Goal: Find specific page/section: Find specific page/section

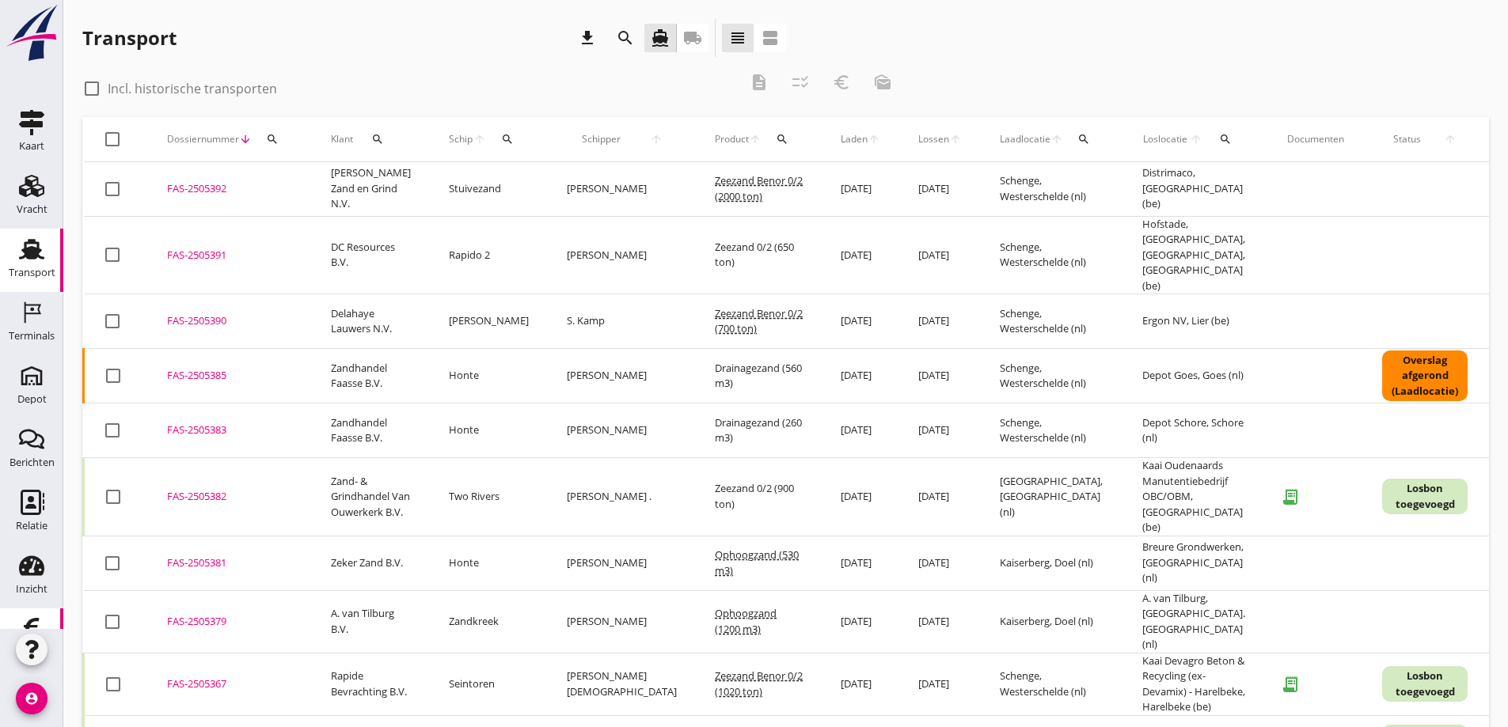
scroll to position [46, 0]
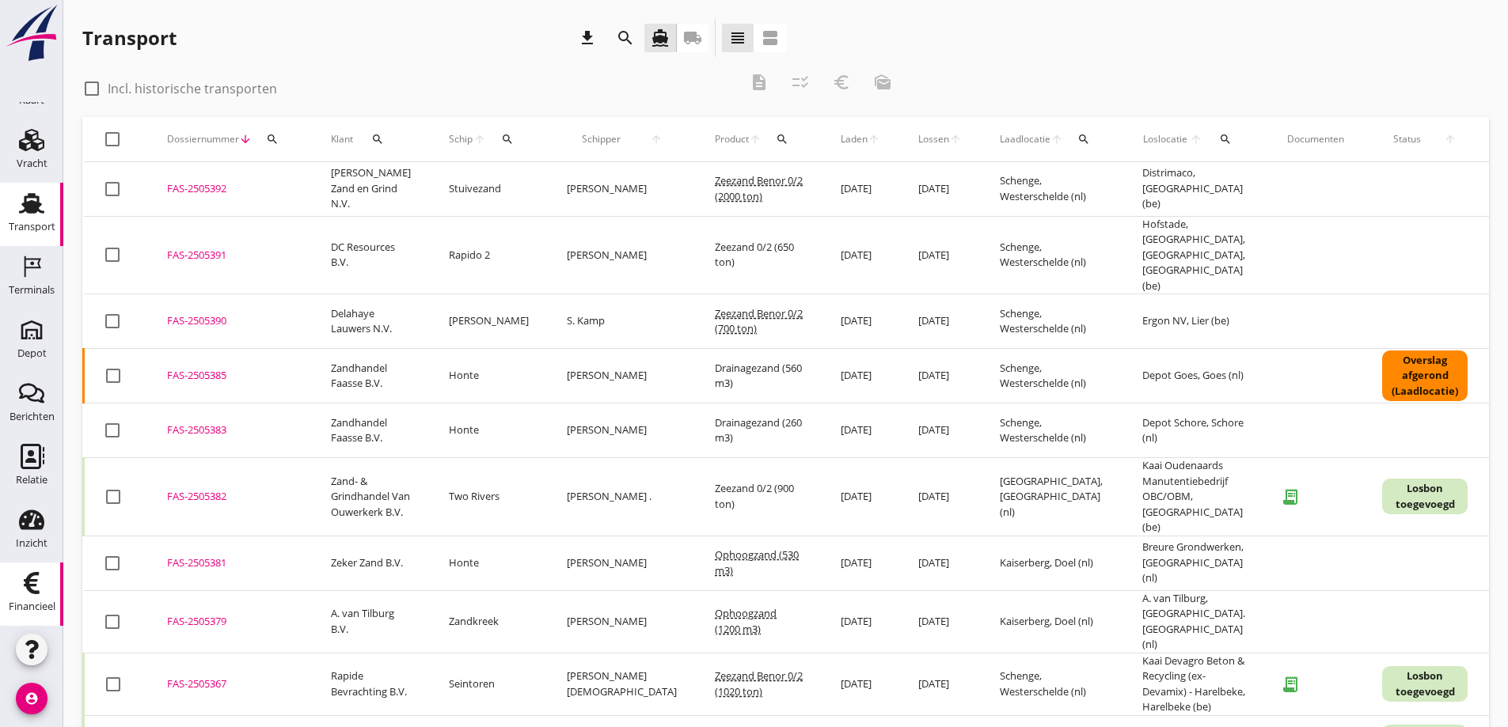
click at [26, 579] on icon "Financieel" at bounding box center [31, 583] width 25 height 25
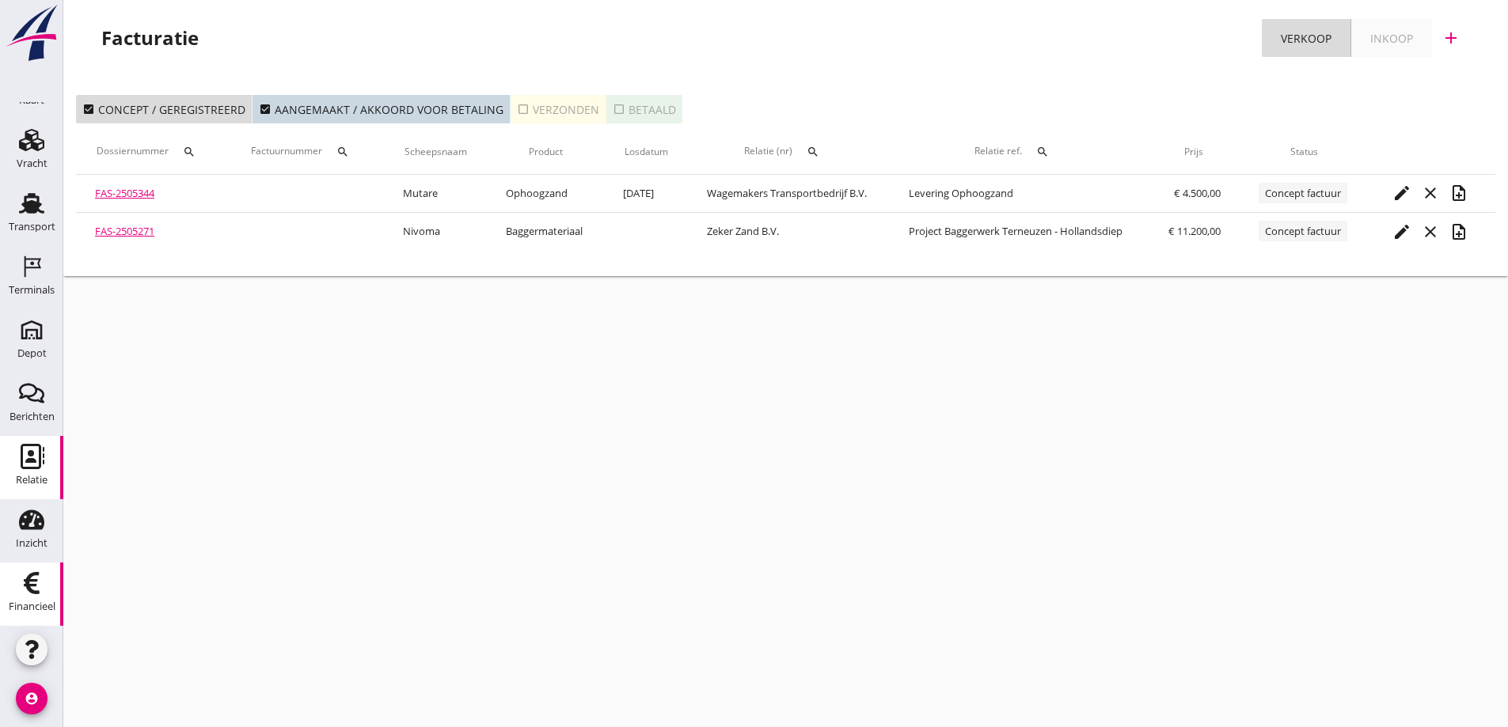
click at [24, 458] on use at bounding box center [33, 456] width 24 height 25
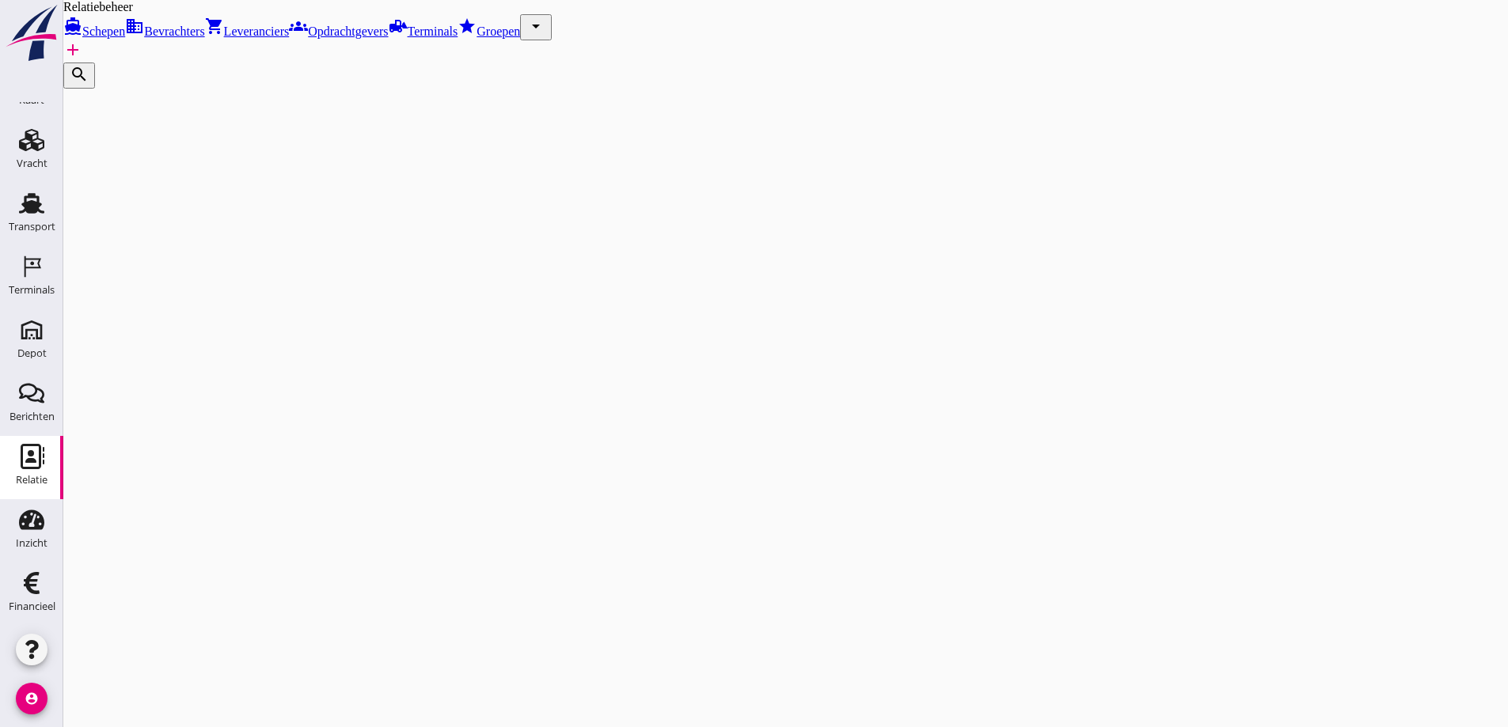
click at [388, 25] on span "Opdrachtgevers" at bounding box center [348, 31] width 80 height 13
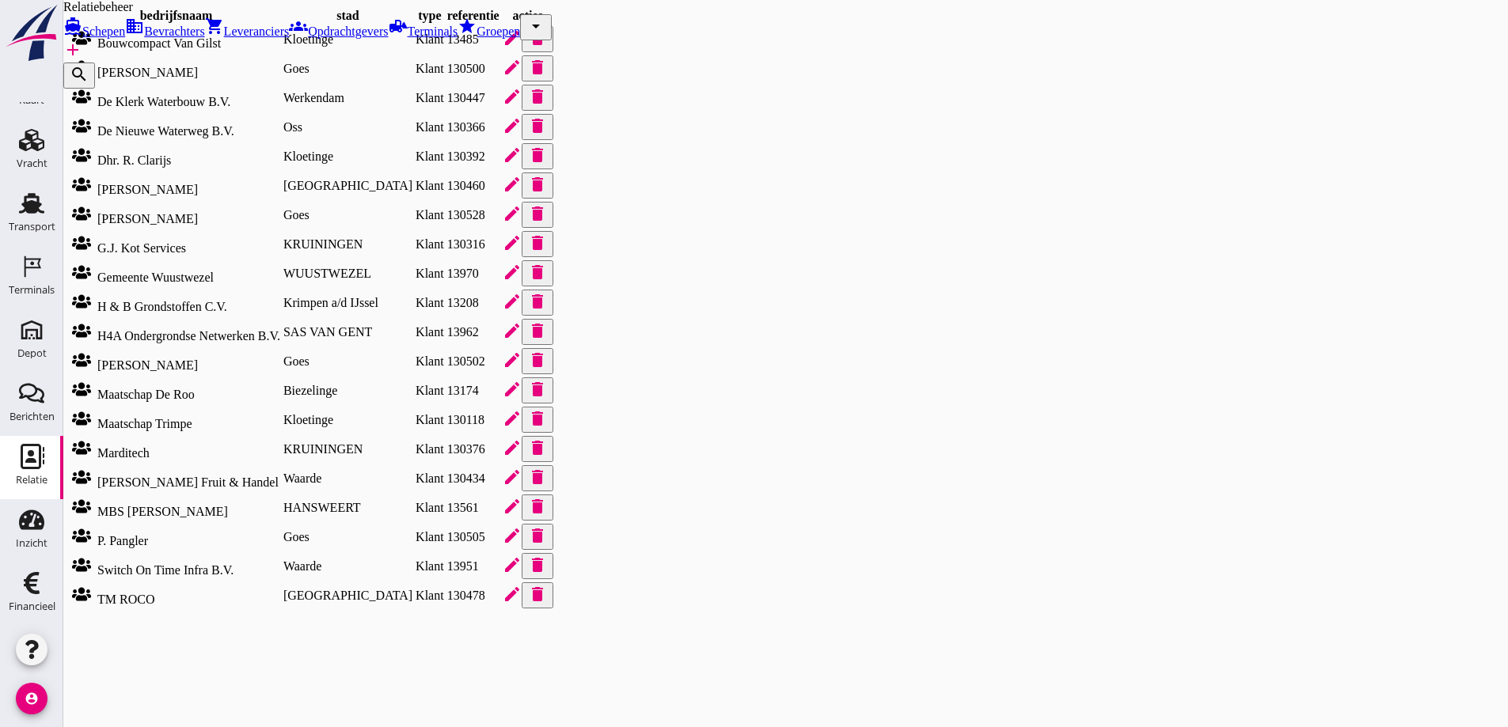
click at [89, 65] on icon "search" at bounding box center [79, 74] width 19 height 19
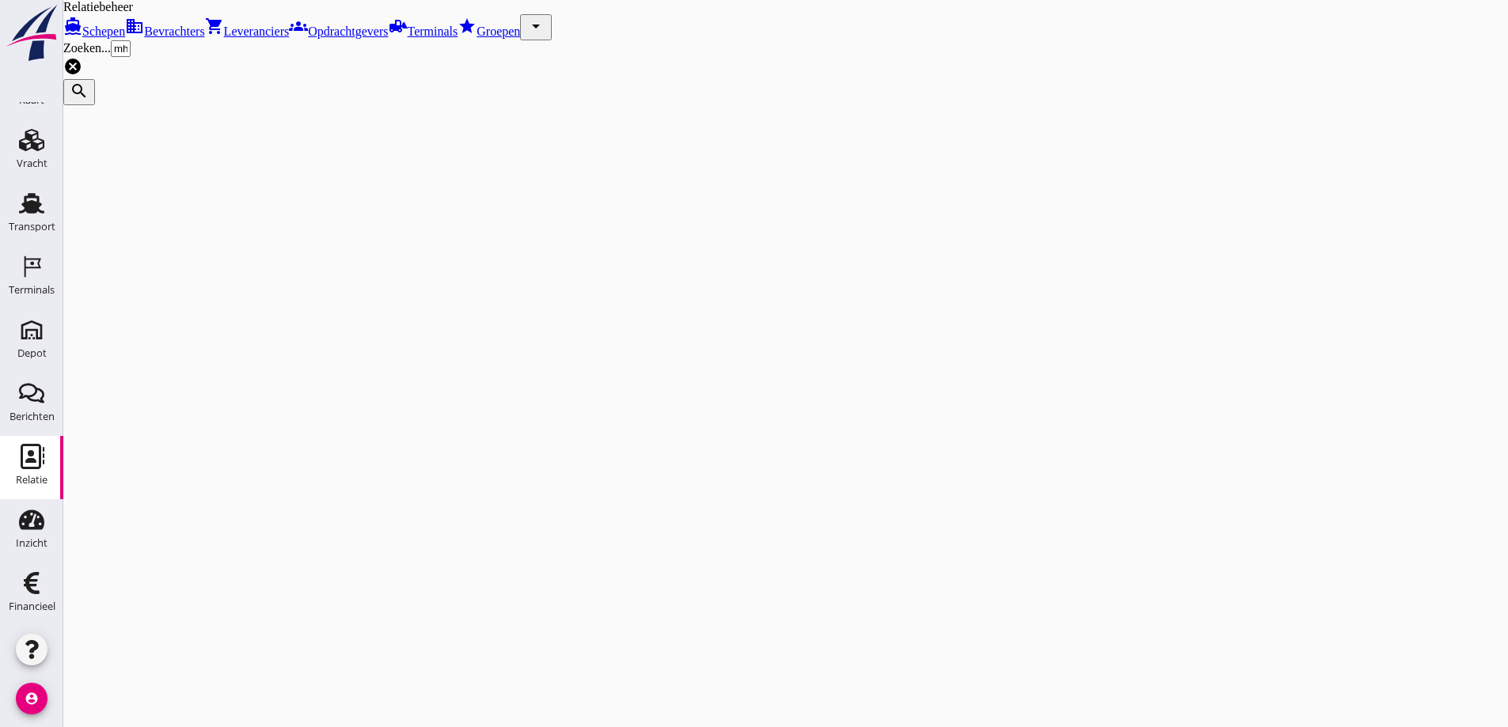
type input "mhb"
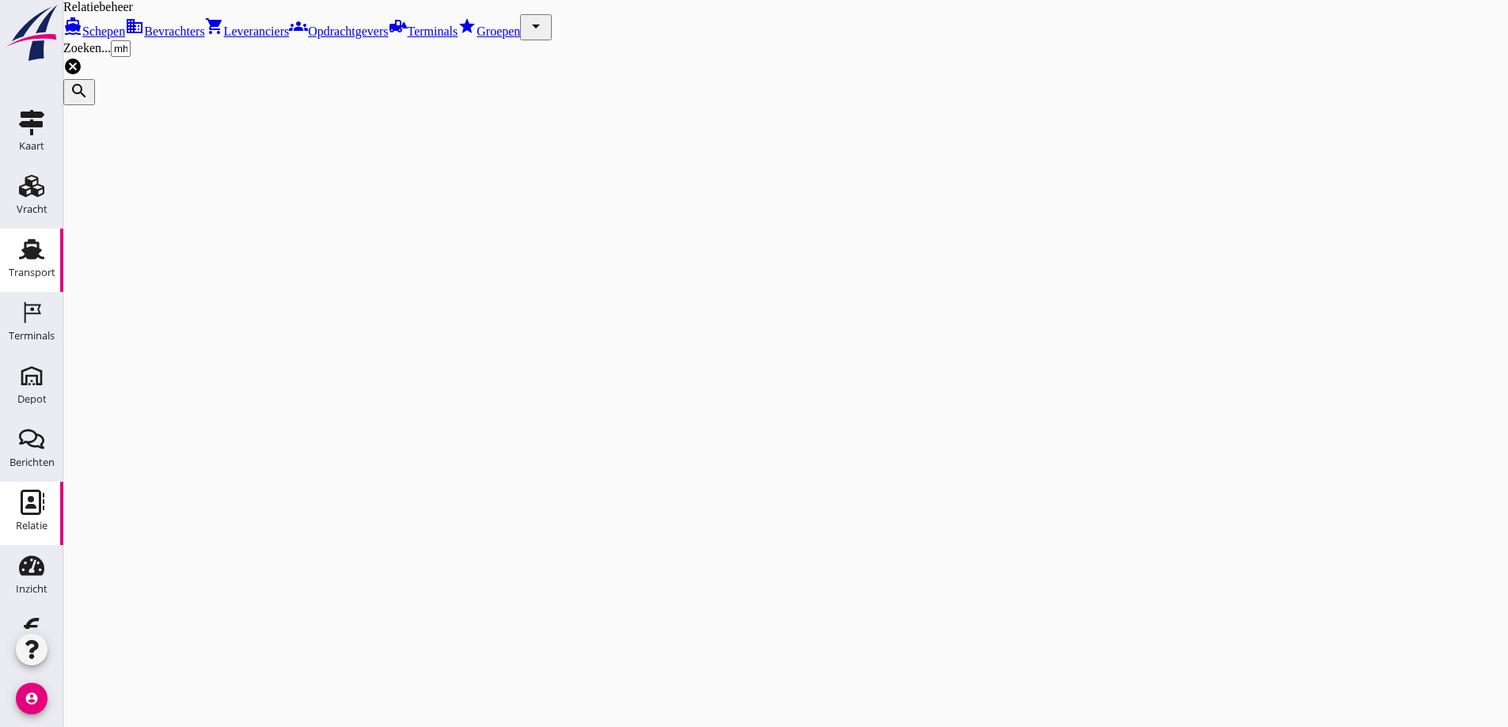
click at [24, 255] on use at bounding box center [31, 249] width 25 height 21
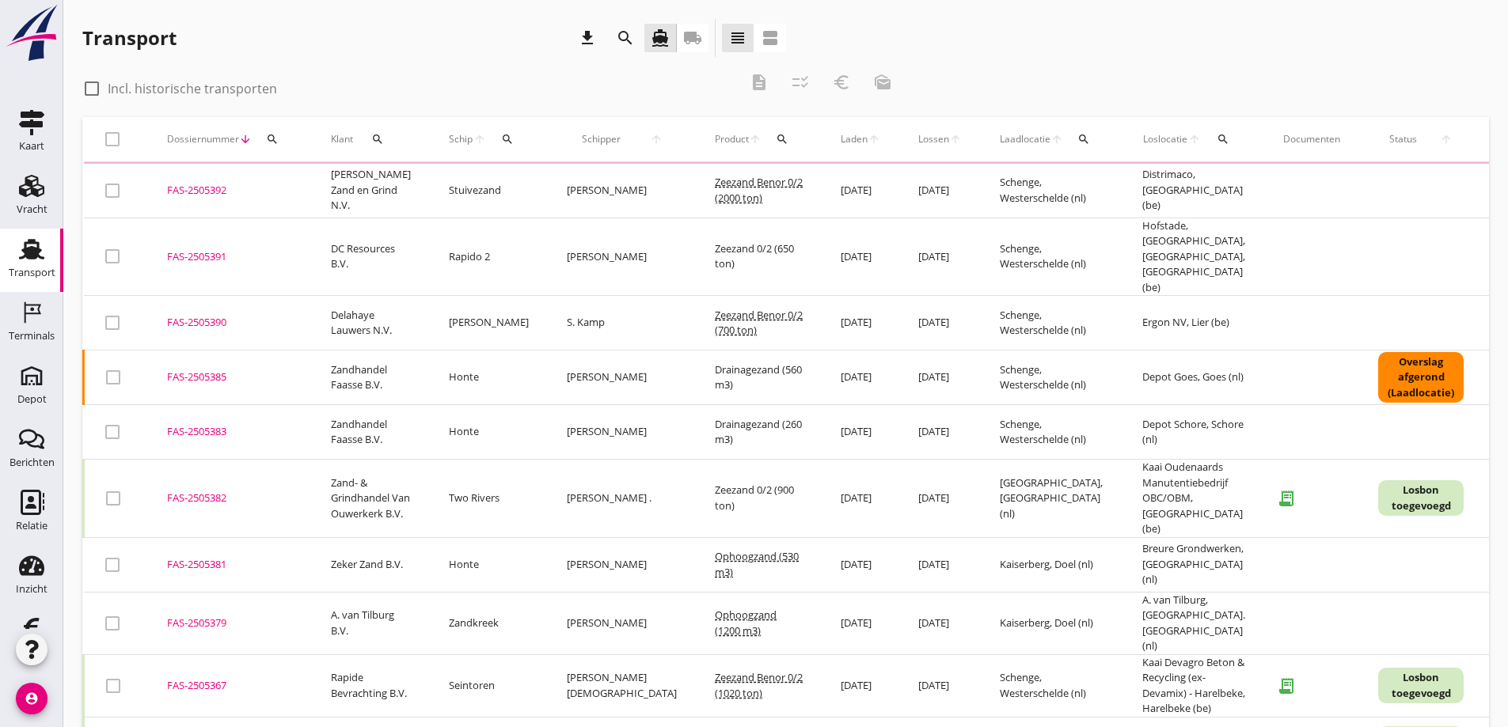
drag, startPoint x: 685, startPoint y: 32, endPoint x: 666, endPoint y: 277, distance: 245.3
click at [686, 32] on icon "local_shipping" at bounding box center [692, 37] width 19 height 19
